Goal: Task Accomplishment & Management: Manage account settings

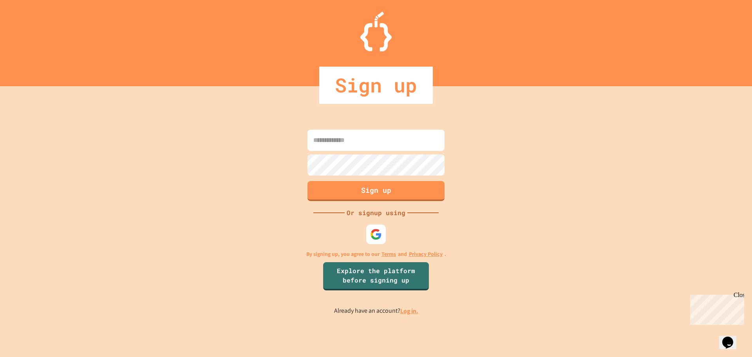
click at [349, 141] on input at bounding box center [375, 140] width 137 height 21
click at [484, 152] on div "Sign up Or signup using By signing up, you agree to our Terms and Privacy Polic…" at bounding box center [376, 221] width 752 height 271
click at [372, 226] on div at bounding box center [376, 234] width 22 height 22
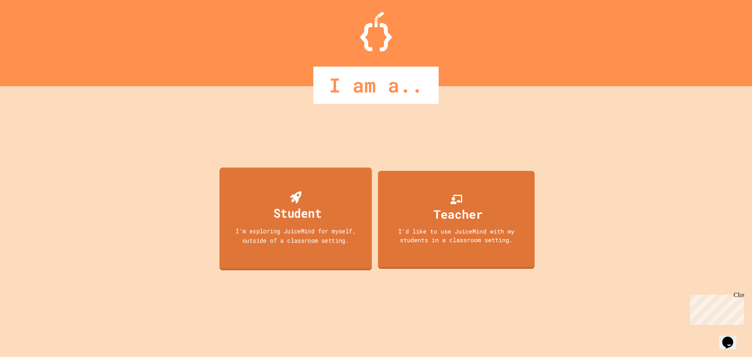
click at [322, 225] on div "Student I'm exploring JuiceMind for myself, outside of a classroom setting." at bounding box center [295, 218] width 152 height 103
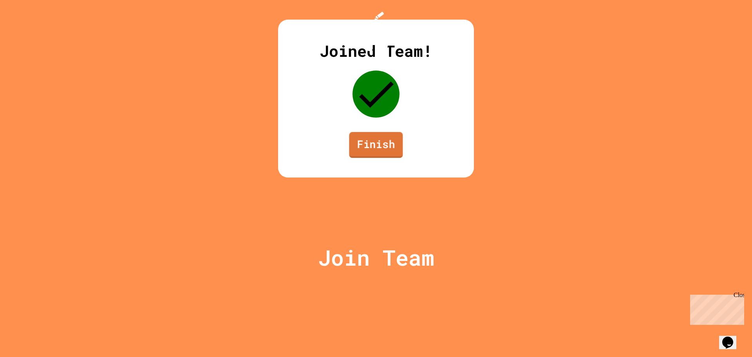
click at [361, 158] on link "Finish" at bounding box center [376, 145] width 54 height 26
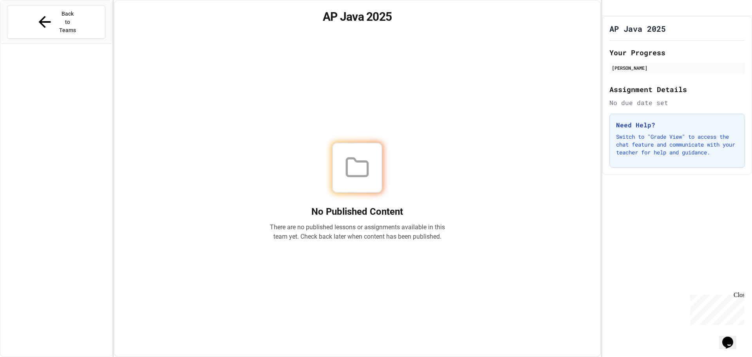
click at [354, 176] on icon at bounding box center [357, 167] width 21 height 18
click at [194, 73] on div "No Published Content There are no published lessons or assignments available in…" at bounding box center [357, 191] width 467 height 310
click at [345, 16] on h1 "AP Java 2025" at bounding box center [357, 17] width 467 height 14
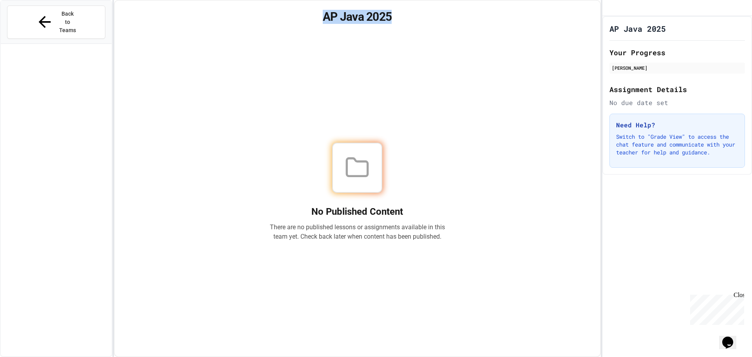
click at [345, 16] on h1 "AP Java 2025" at bounding box center [357, 17] width 467 height 14
click at [321, 49] on div "No Published Content There are no published lessons or assignments available in…" at bounding box center [357, 191] width 467 height 310
click at [56, 19] on button "Back to Teams" at bounding box center [56, 21] width 98 height 33
